Goal: Transaction & Acquisition: Book appointment/travel/reservation

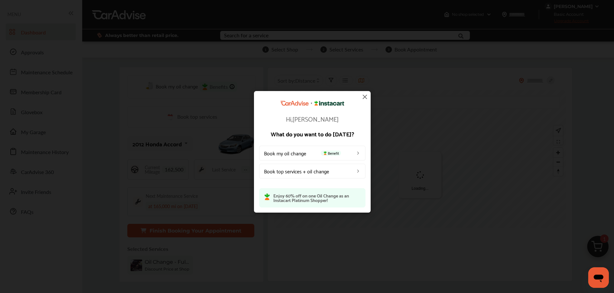
click at [366, 100] on img at bounding box center [365, 97] width 8 height 8
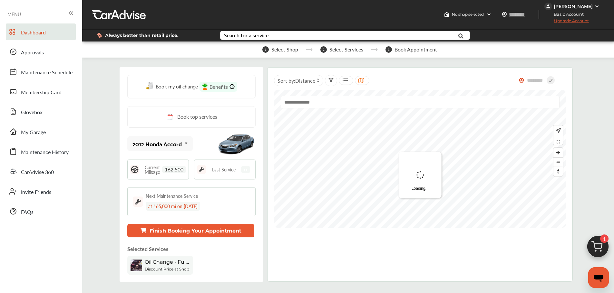
click at [595, 250] on img at bounding box center [597, 248] width 31 height 31
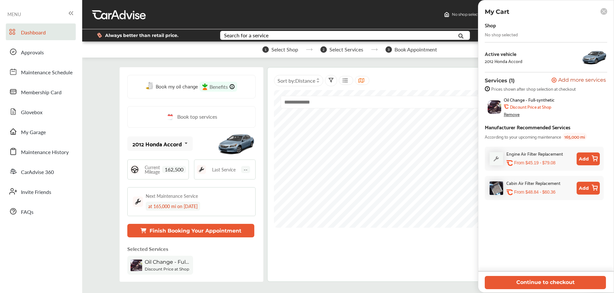
click at [563, 286] on button "Continue to checkout" at bounding box center [544, 282] width 121 height 13
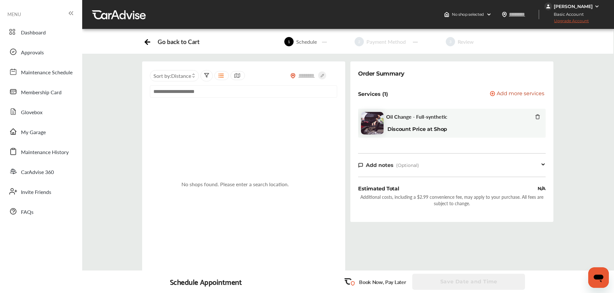
click at [44, 141] on div "Dashboard Approvals Maintenance Schedule Membership Card Glovebox My Garage Mai…" at bounding box center [41, 122] width 76 height 196
click at [44, 136] on span "My Garage" at bounding box center [33, 132] width 25 height 8
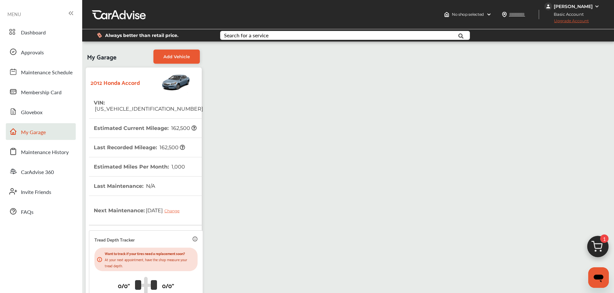
click at [525, 13] on input "text" at bounding box center [523, 14] width 30 height 7
type input "*****"
click at [514, 67] on div "My Garage Add Vehicle 2012 Honda Accord VIN : [US_VEHICLE_IDENTIFICATION_NUMBER…" at bounding box center [348, 205] width 528 height 318
type input "*****"
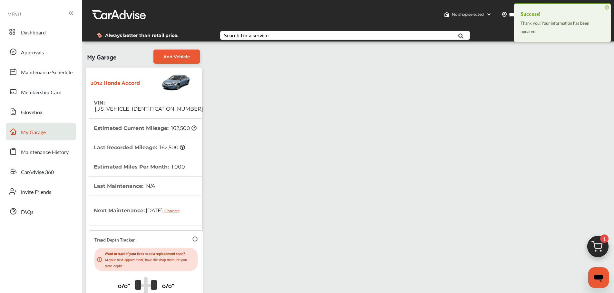
drag, startPoint x: 30, startPoint y: 34, endPoint x: 47, endPoint y: 40, distance: 18.1
click at [30, 34] on span "Dashboard" at bounding box center [33, 33] width 25 height 8
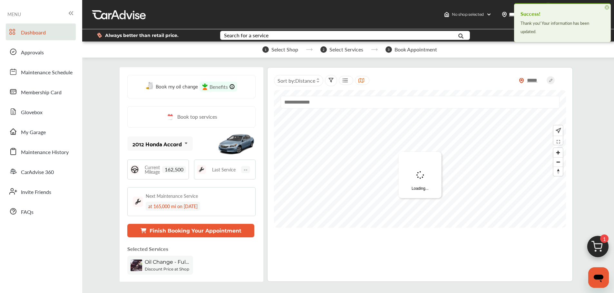
click at [589, 249] on img at bounding box center [597, 248] width 31 height 31
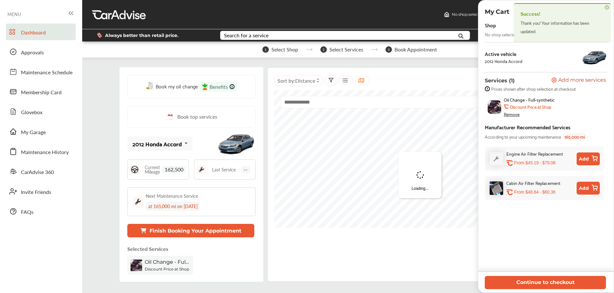
click at [567, 283] on button "Continue to checkout" at bounding box center [544, 282] width 121 height 13
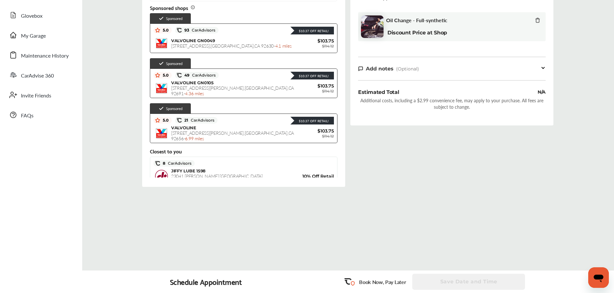
scroll to position [97, 0]
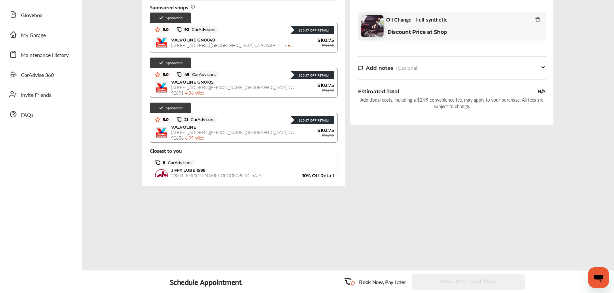
click at [248, 37] on div "VALVOLINE GN0049 [STREET_ADDRESS] - 4.1 miles $103.75 $114.12" at bounding box center [243, 42] width 180 height 16
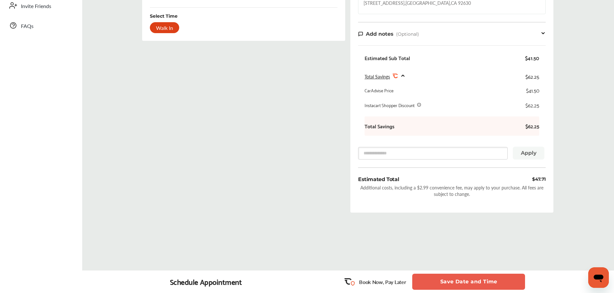
scroll to position [0, 0]
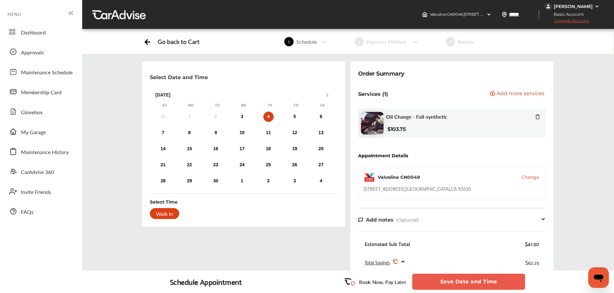
click at [148, 40] on icon at bounding box center [147, 41] width 8 height 8
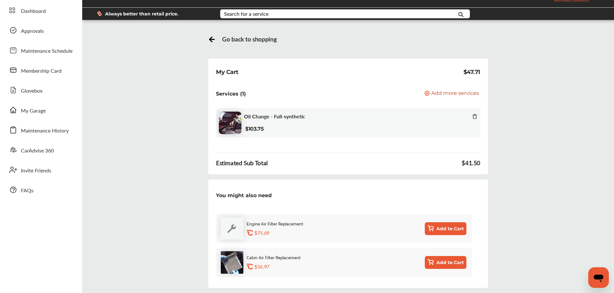
scroll to position [32, 0]
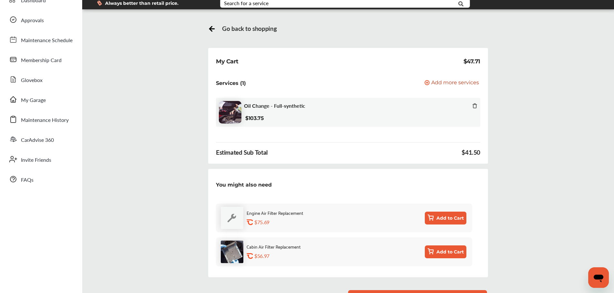
click at [212, 26] on icon at bounding box center [212, 28] width 8 height 8
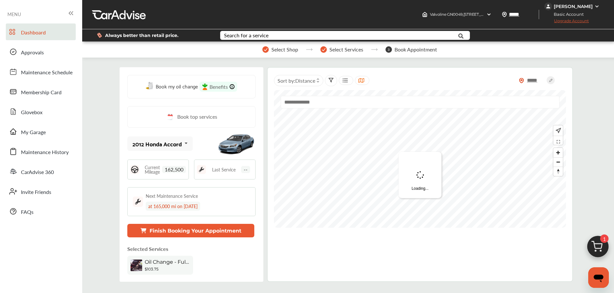
click at [592, 245] on img at bounding box center [597, 248] width 31 height 31
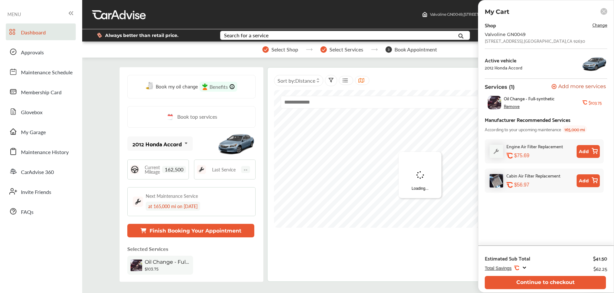
click at [532, 286] on button "Continue to checkout" at bounding box center [544, 282] width 121 height 13
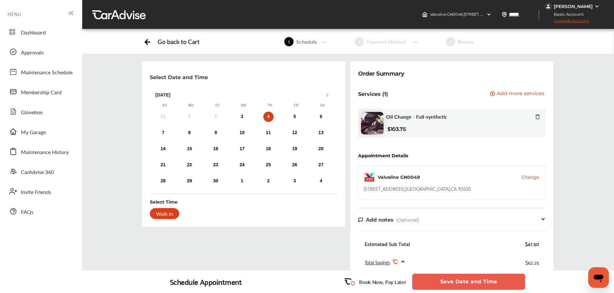
click at [532, 174] on span "Change" at bounding box center [529, 177] width 17 height 6
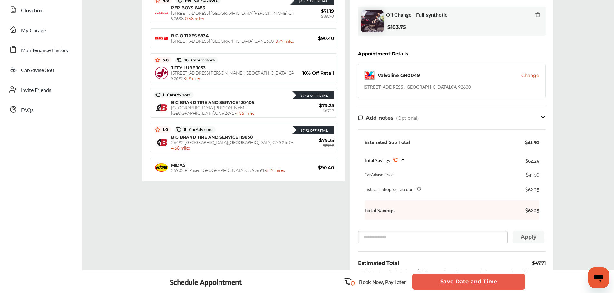
scroll to position [64, 0]
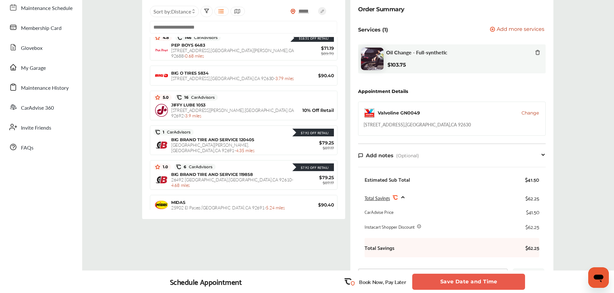
click at [253, 45] on div "PEP BOYS [STREET_ADDRESS] - 0.68 miles" at bounding box center [233, 51] width 124 height 16
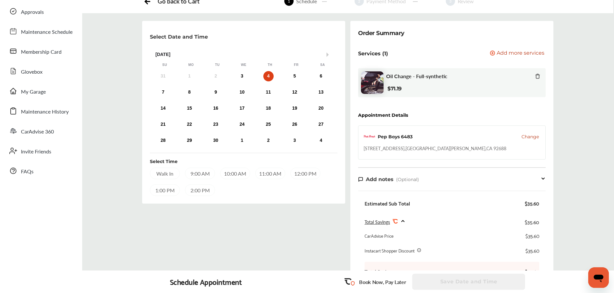
scroll to position [25, 0]
